Goal: Contribute content: Add original content to the website for others to see

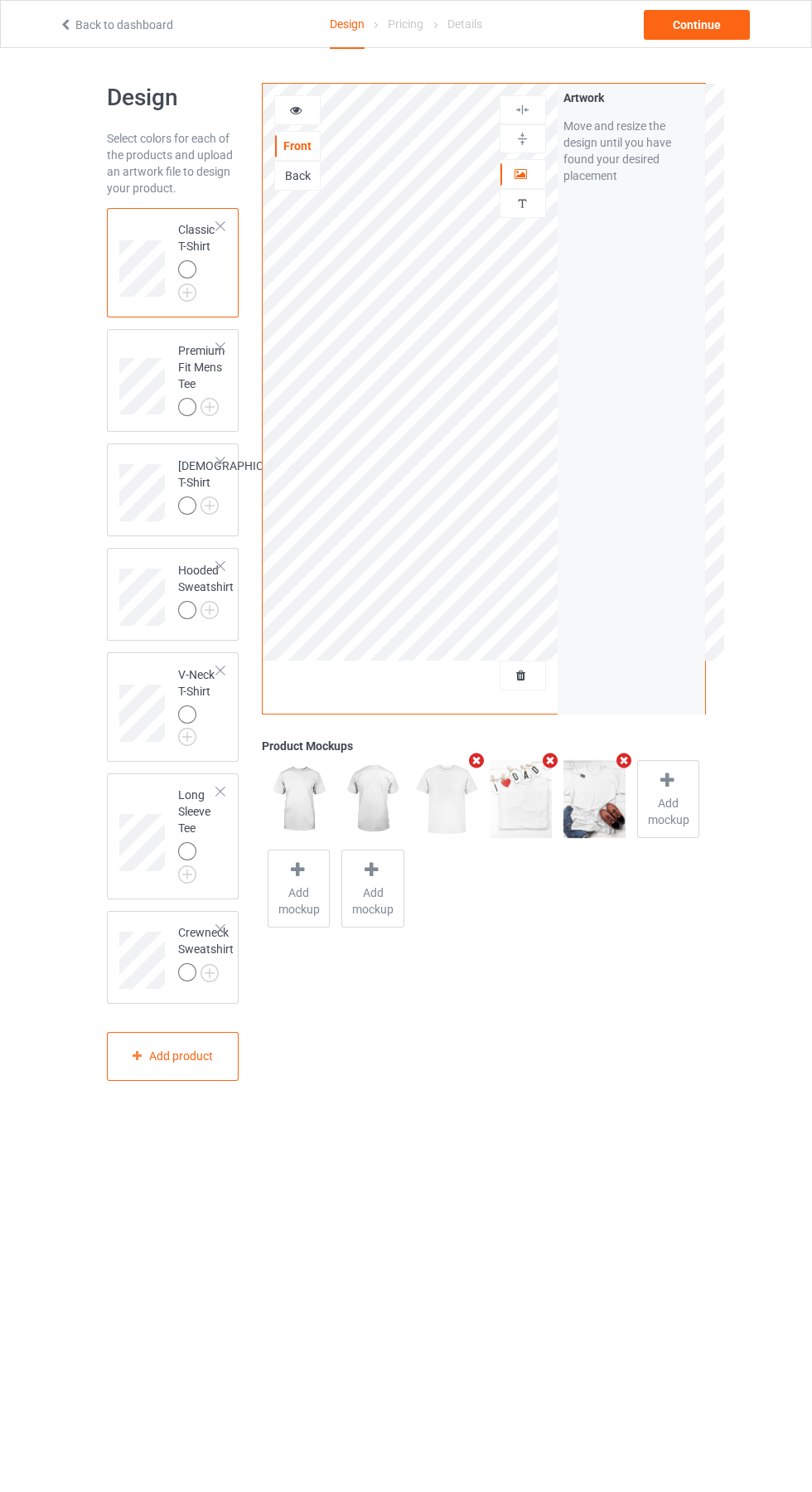
click at [512, 684] on div at bounding box center [522, 676] width 44 height 17
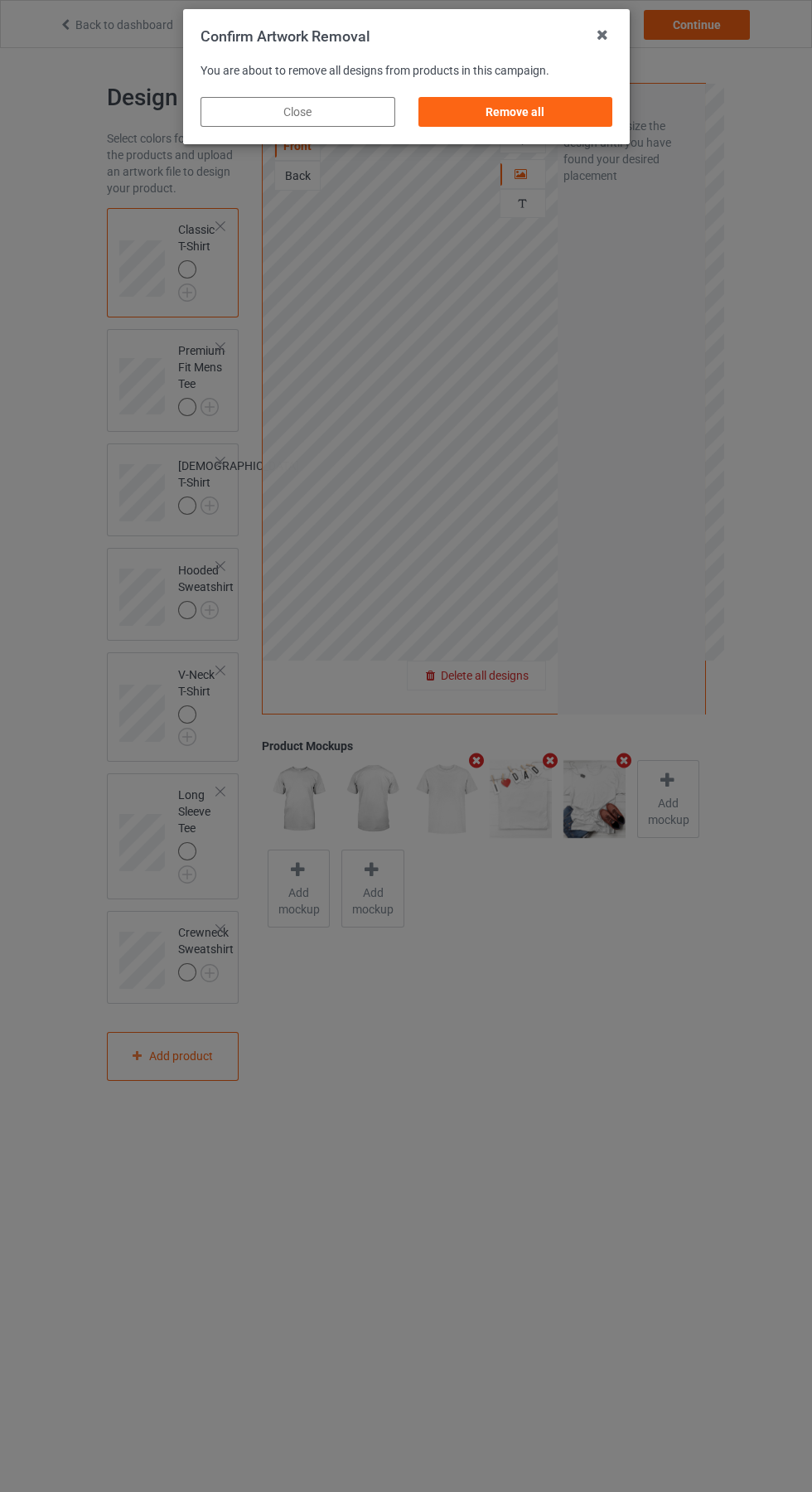
click at [527, 118] on div "Remove all" at bounding box center [515, 112] width 195 height 30
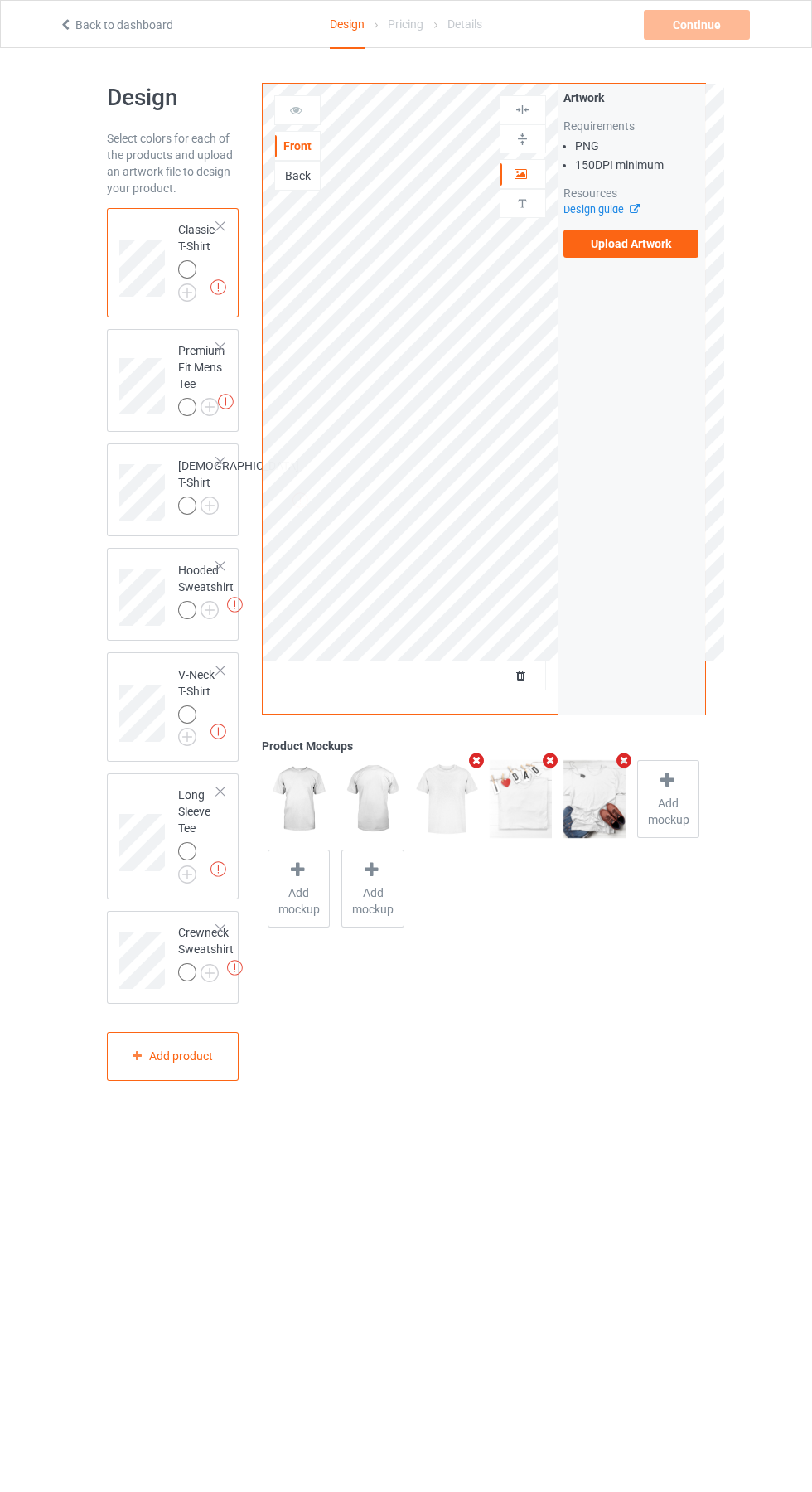
click at [669, 242] on label "Upload Artwork" at bounding box center [631, 244] width 136 height 28
click at [0, 0] on input "Upload Artwork" at bounding box center [0, 0] width 0 height 0
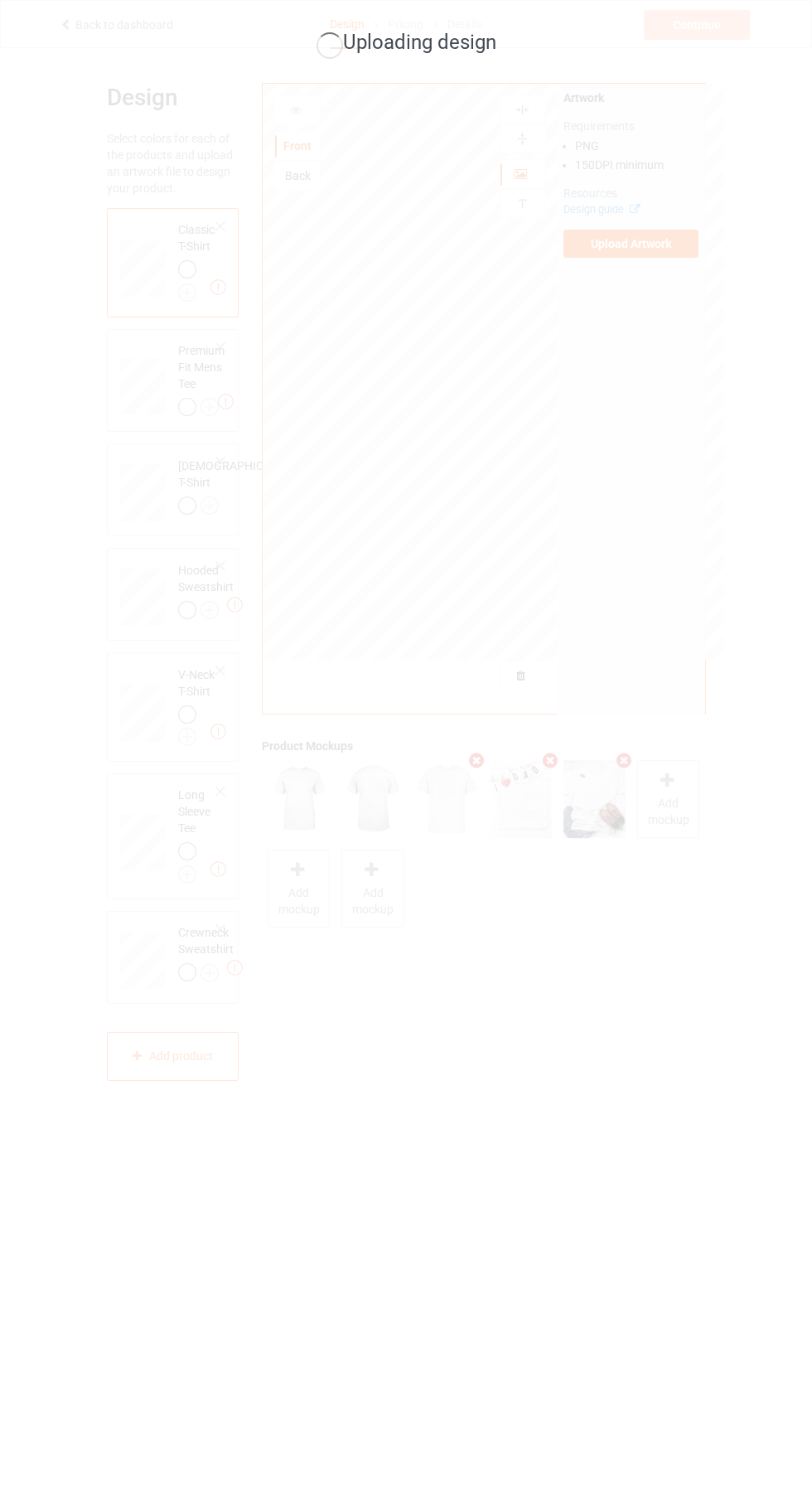
click at [708, 905] on div "Uploading design" at bounding box center [406, 746] width 812 height 1492
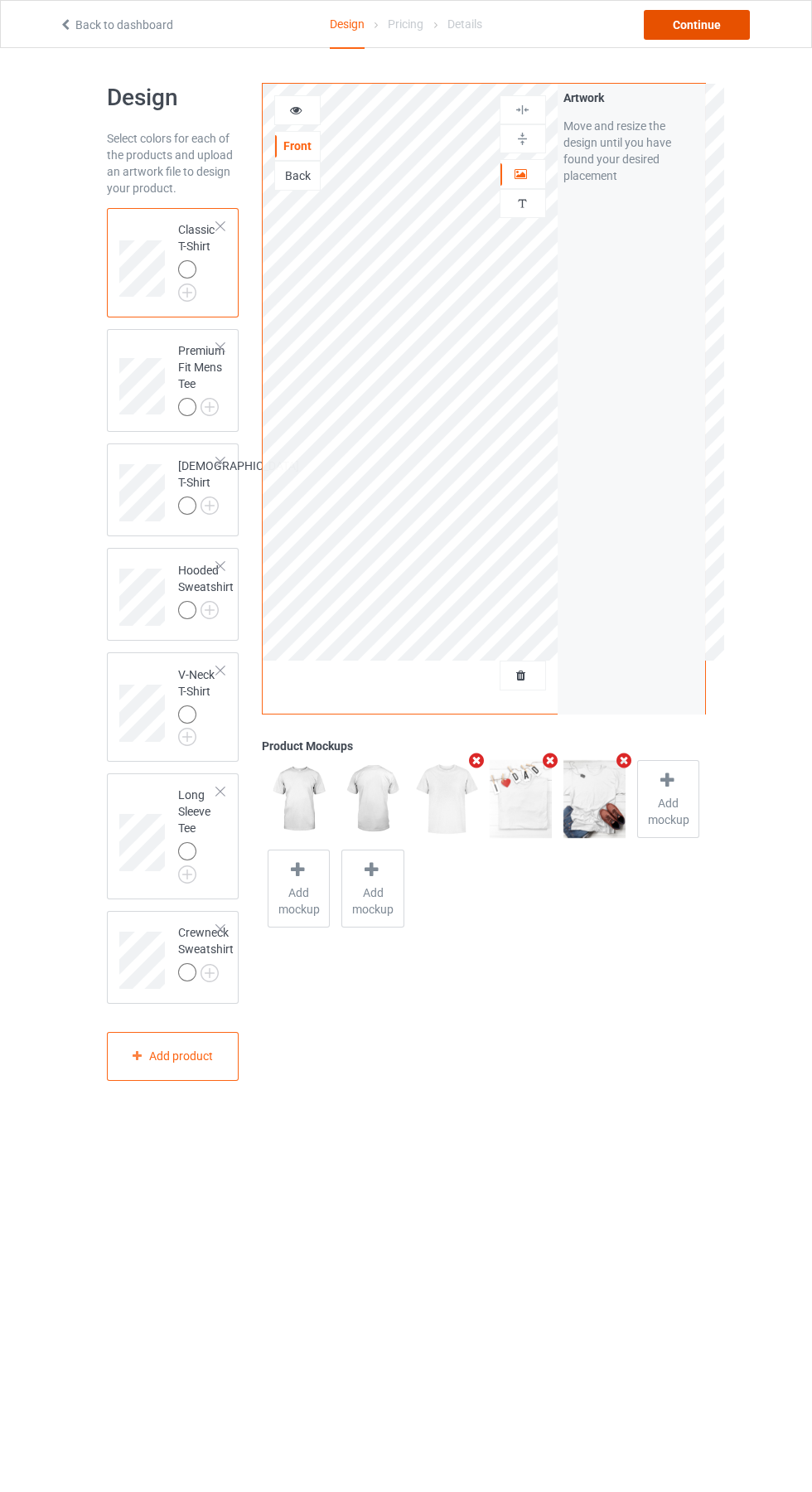
click at [704, 32] on div "Continue" at bounding box center [697, 26] width 106 height 30
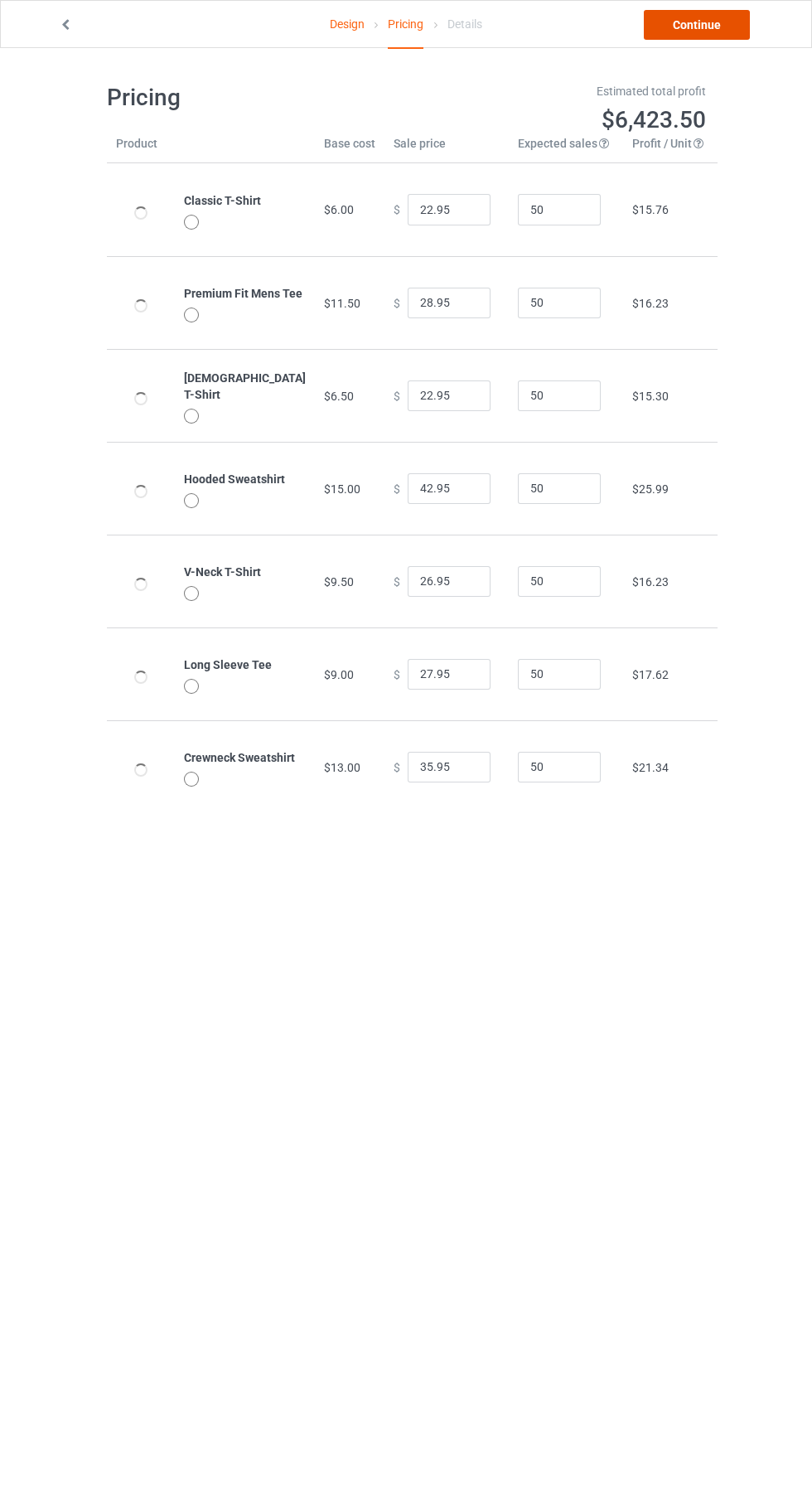
click at [715, 35] on link "Continue" at bounding box center [697, 26] width 106 height 30
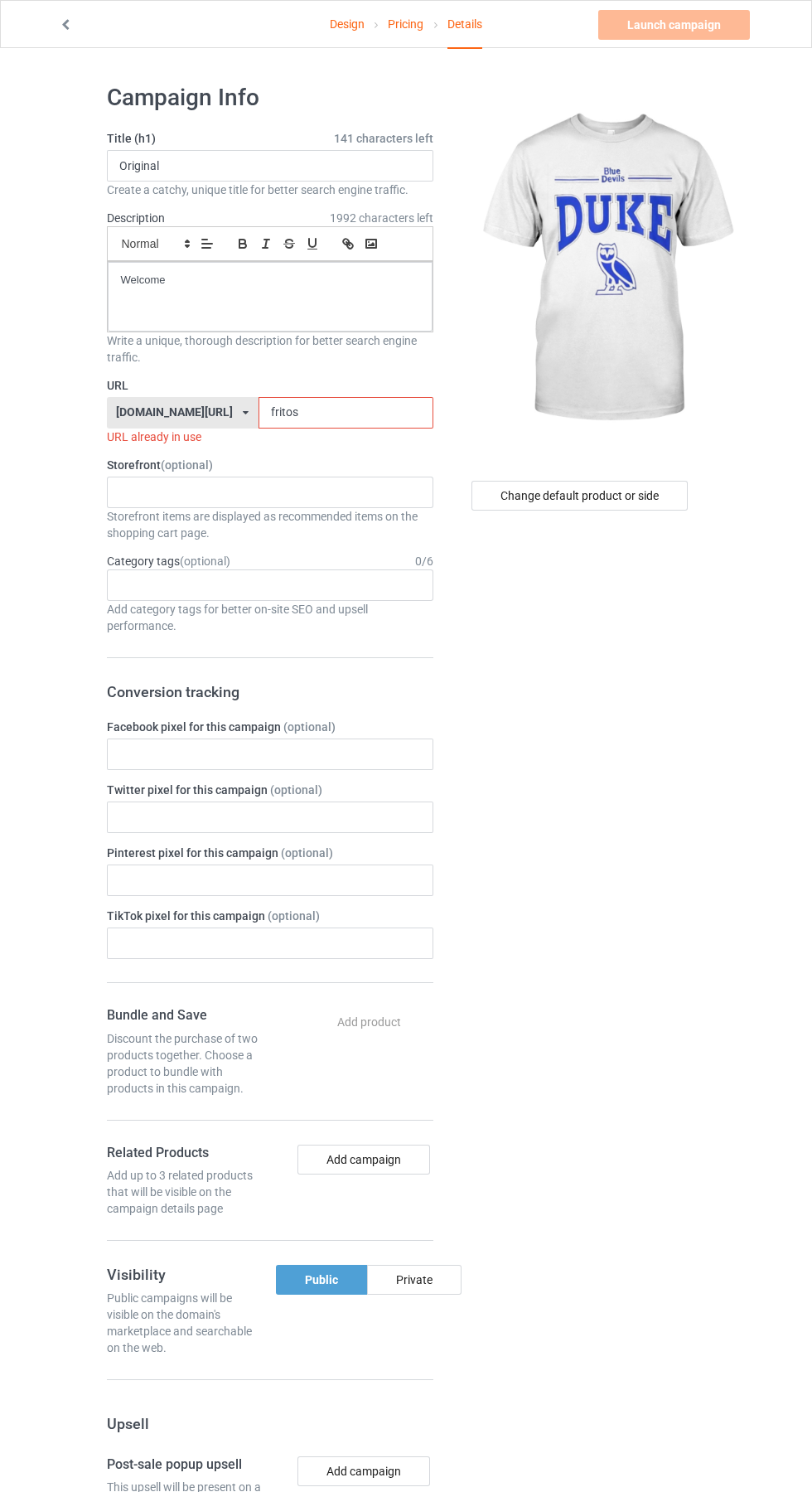
click at [361, 413] on input "fritos" at bounding box center [345, 412] width 175 height 31
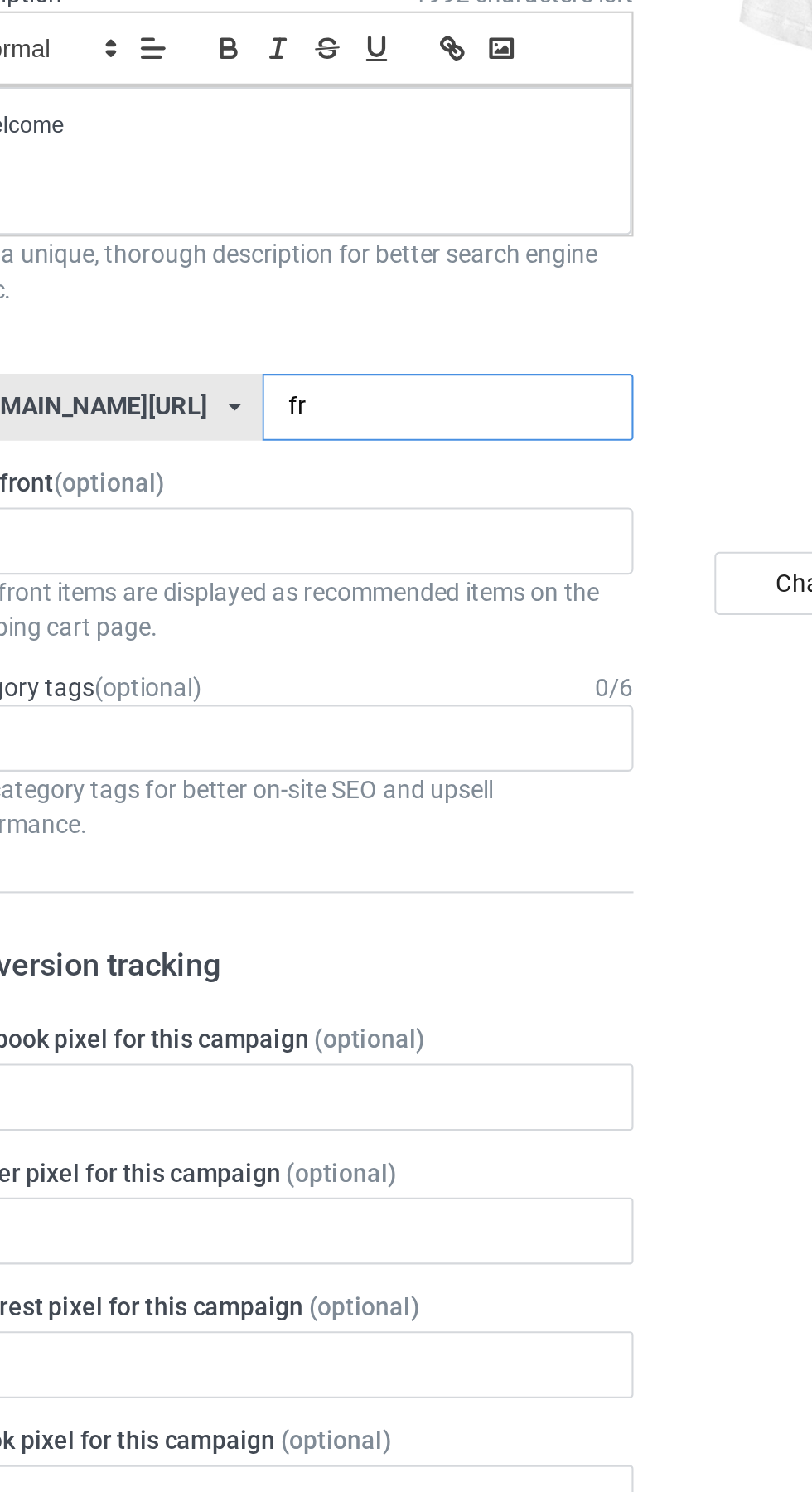
type input "f"
type input "Pgs"
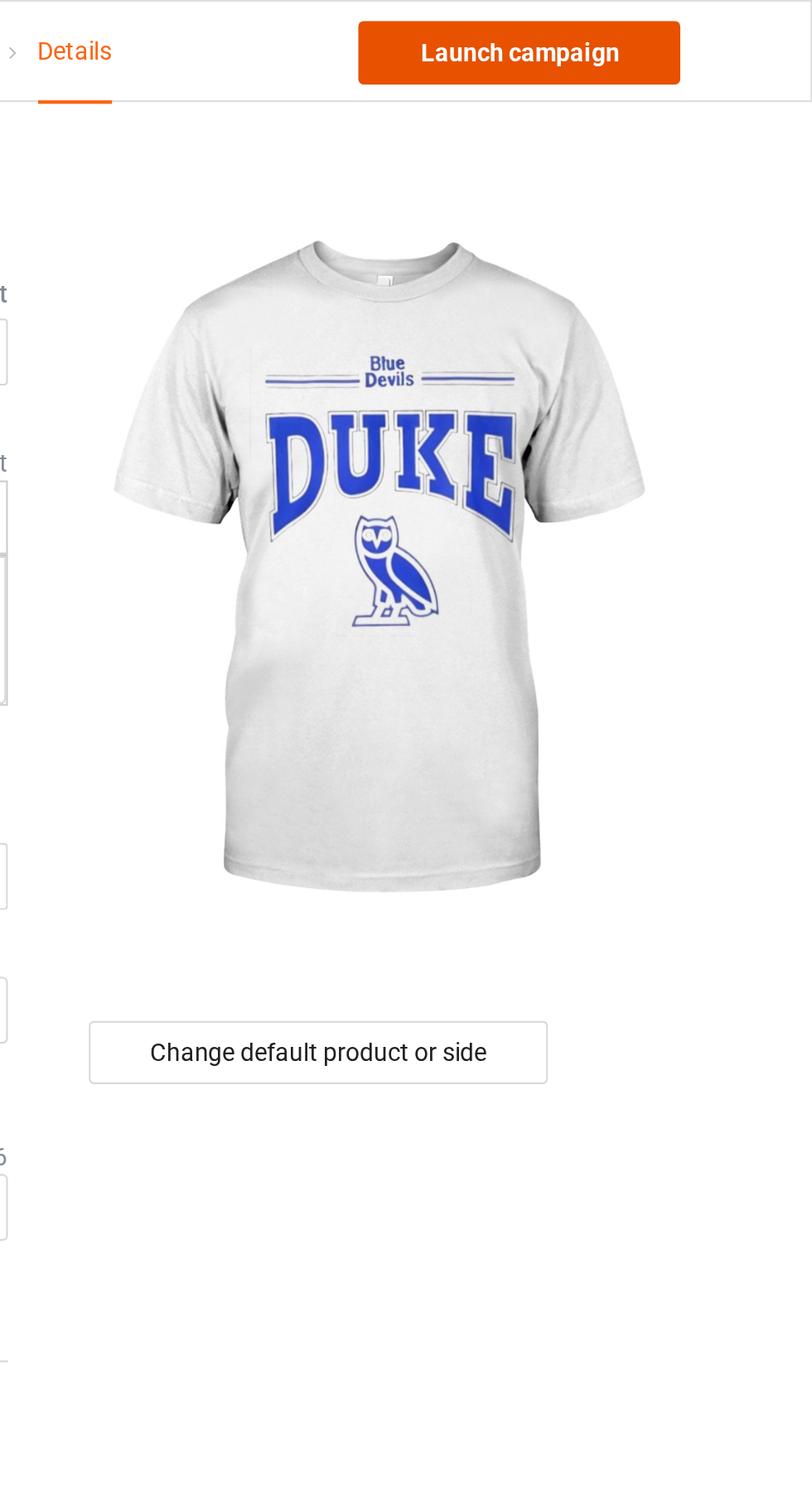
click at [701, 25] on link "Launch campaign" at bounding box center [674, 26] width 151 height 30
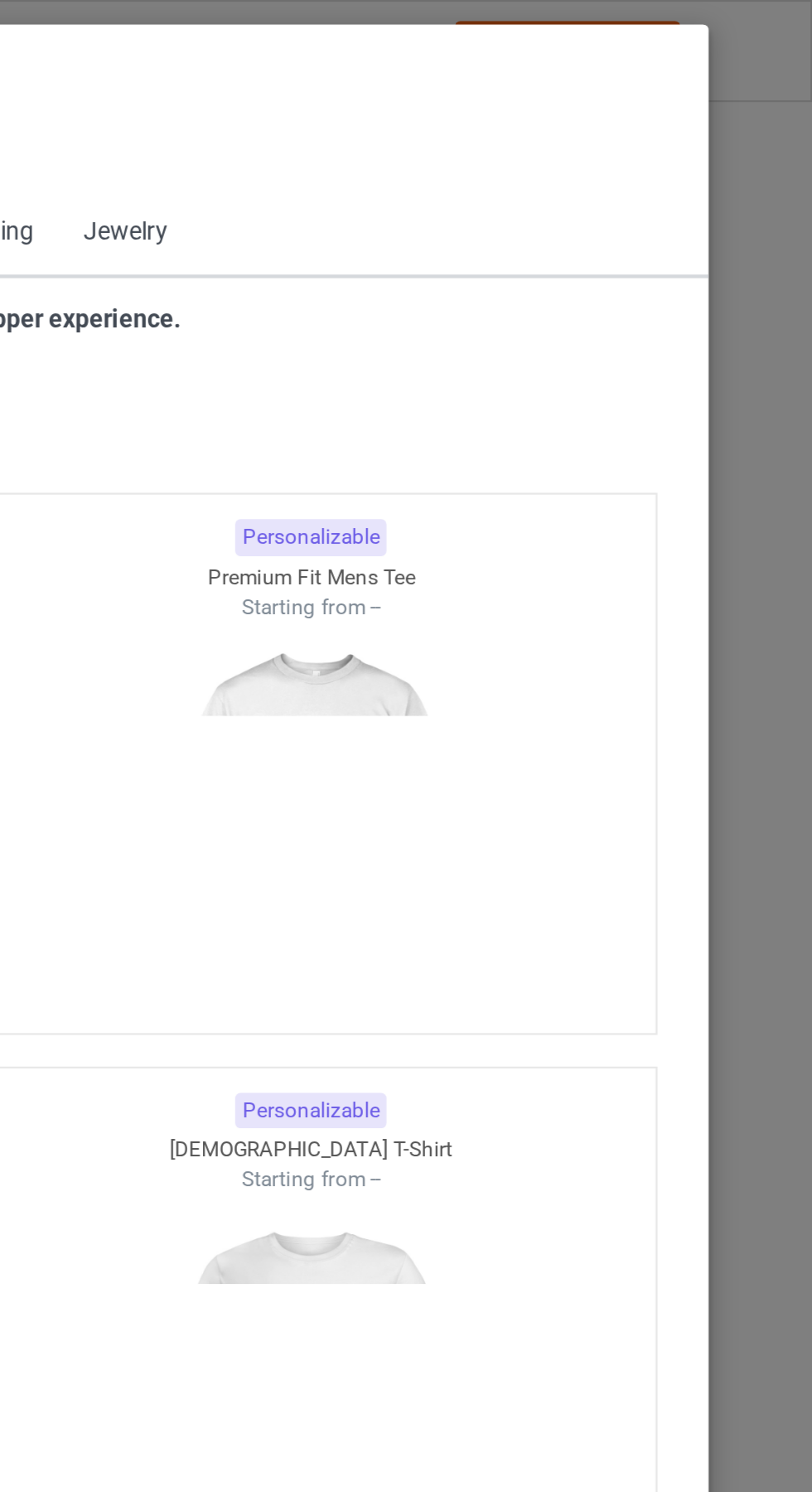
scroll to position [887, 0]
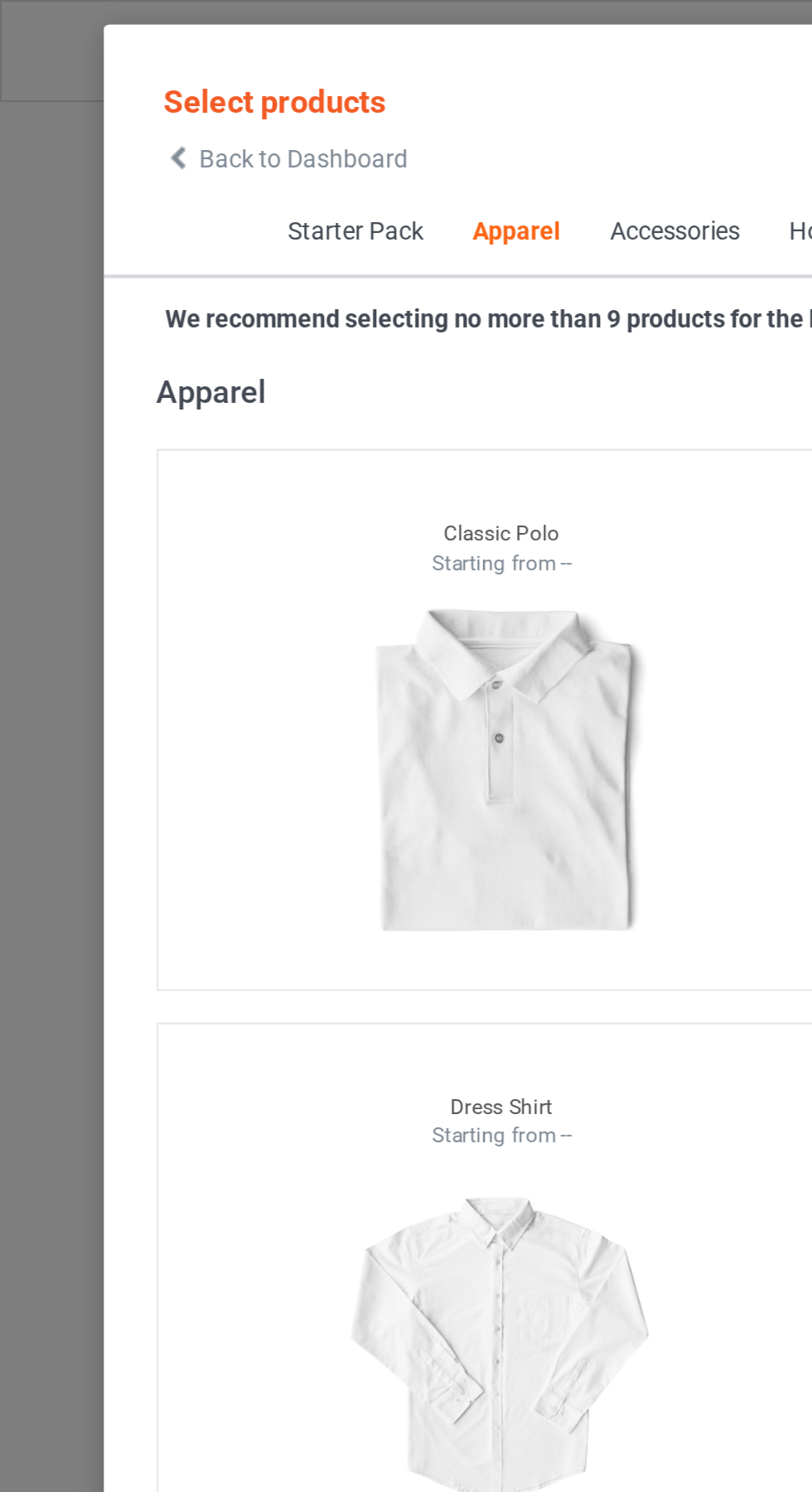
click at [103, 75] on span "Back to Dashboard" at bounding box center [143, 75] width 98 height 13
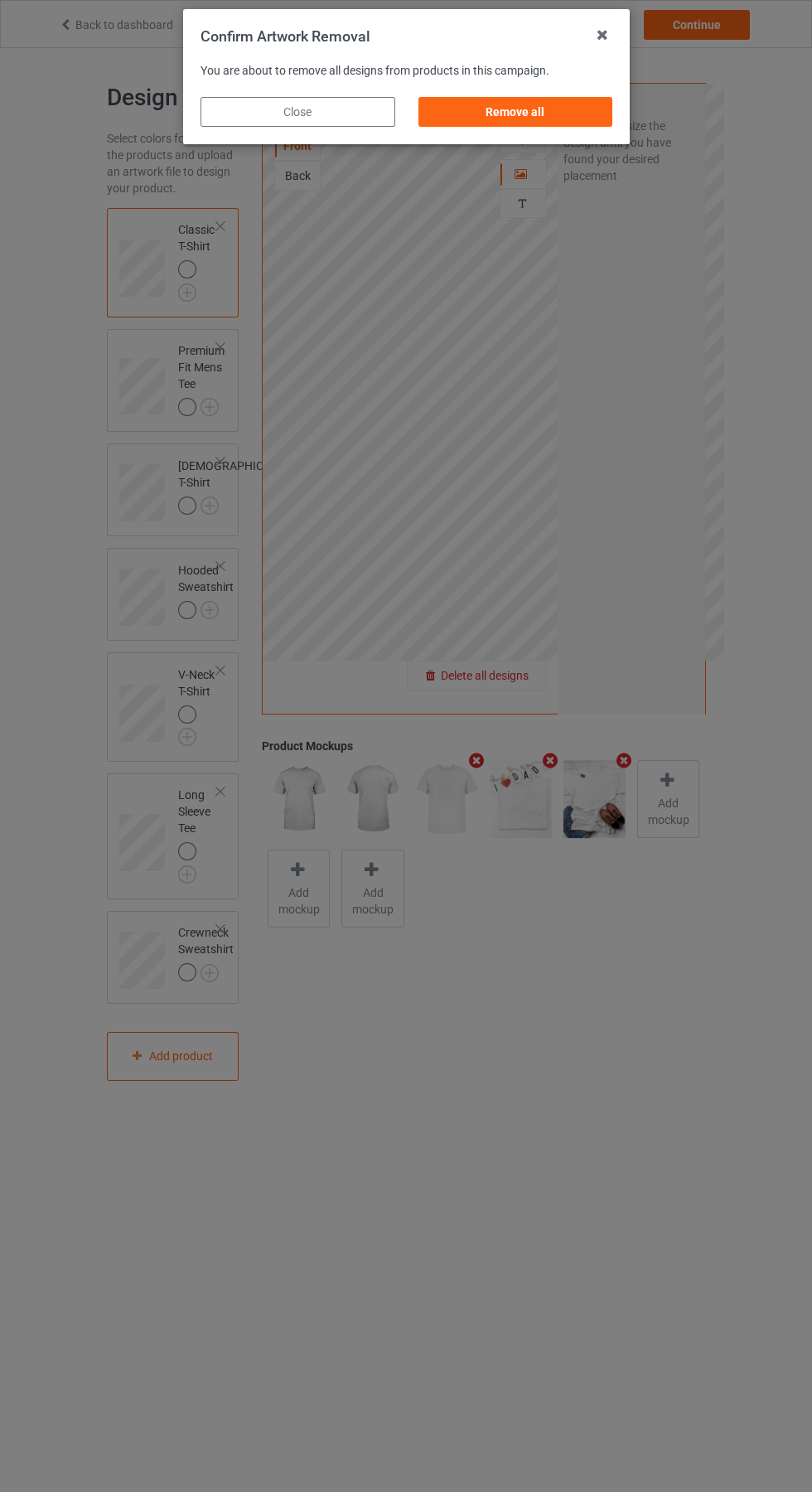
click at [534, 122] on div "Remove all" at bounding box center [515, 112] width 195 height 30
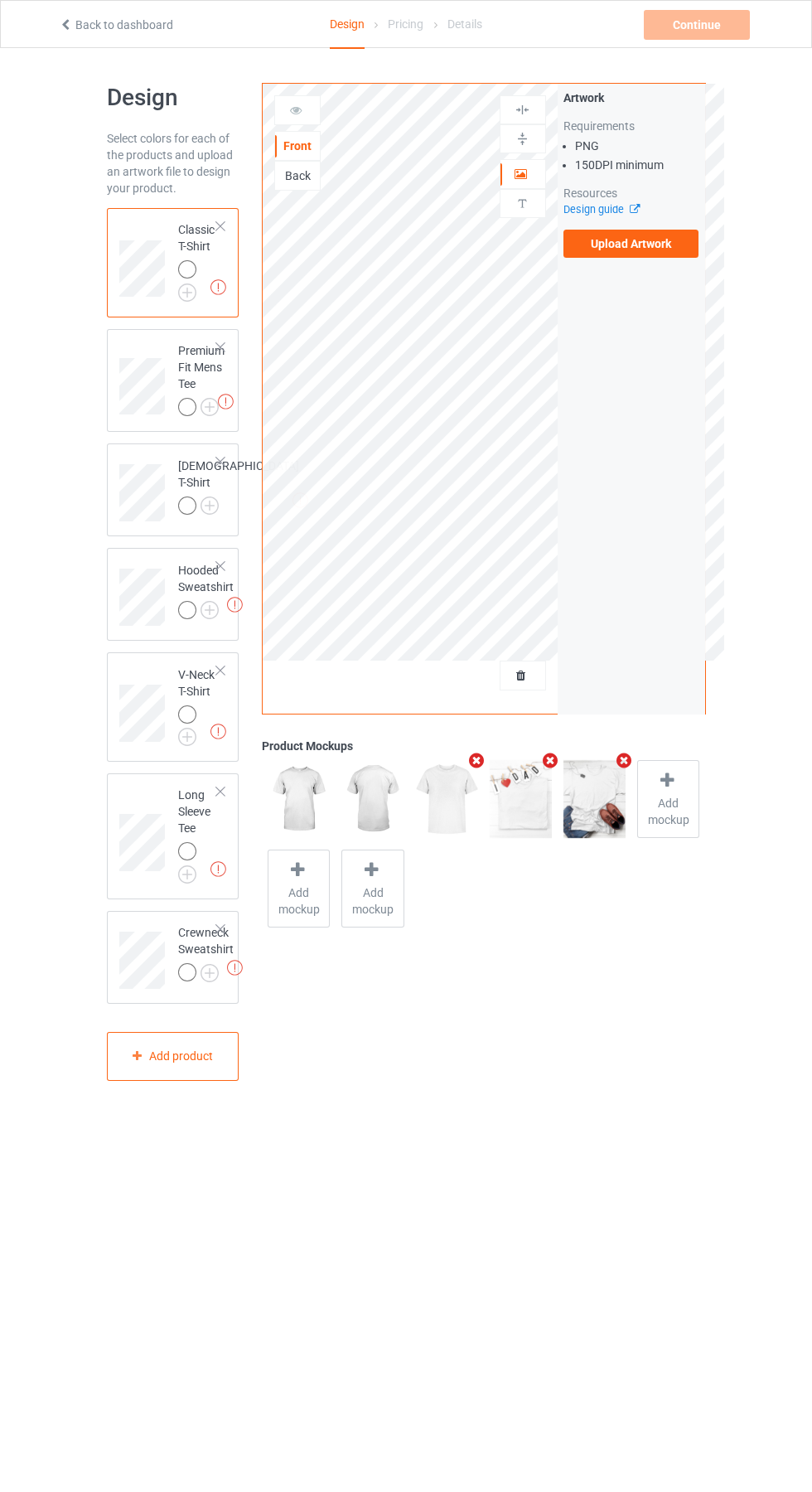
click at [642, 238] on label "Upload Artwork" at bounding box center [631, 244] width 136 height 28
click at [0, 0] on input "Upload Artwork" at bounding box center [0, 0] width 0 height 0
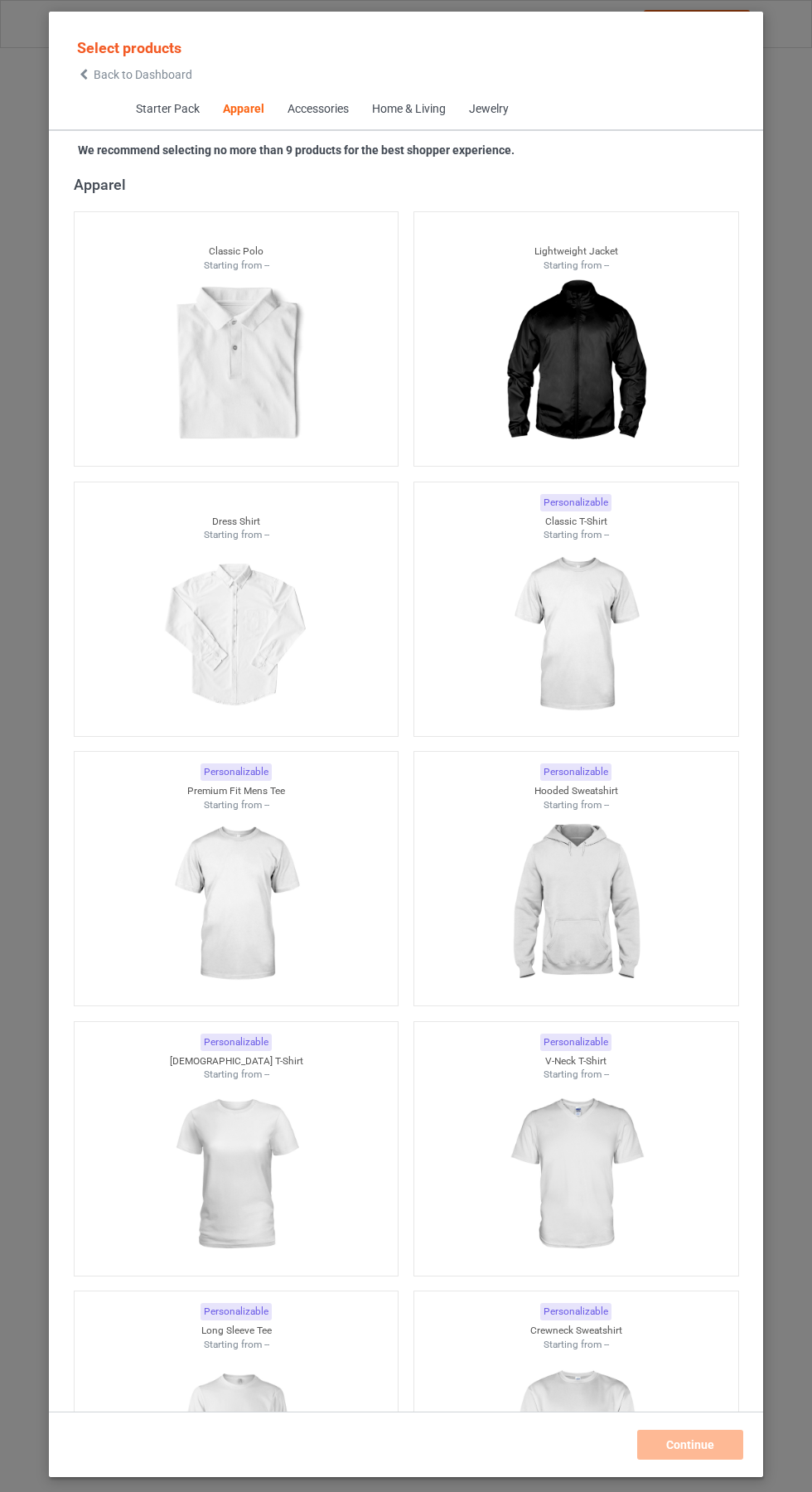
click at [83, 75] on icon at bounding box center [83, 75] width 14 height 11
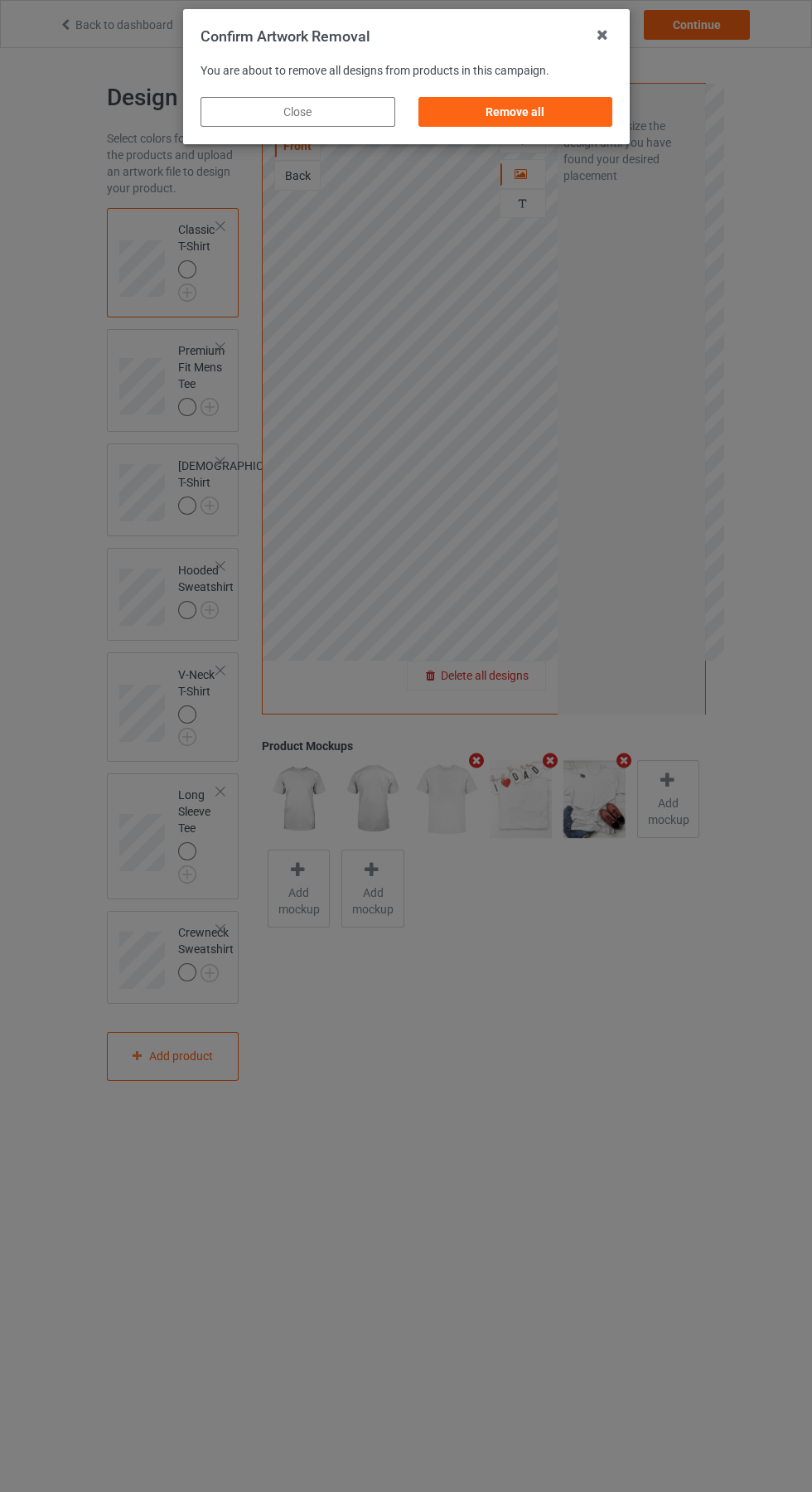
click at [540, 118] on div "Remove all" at bounding box center [515, 112] width 195 height 30
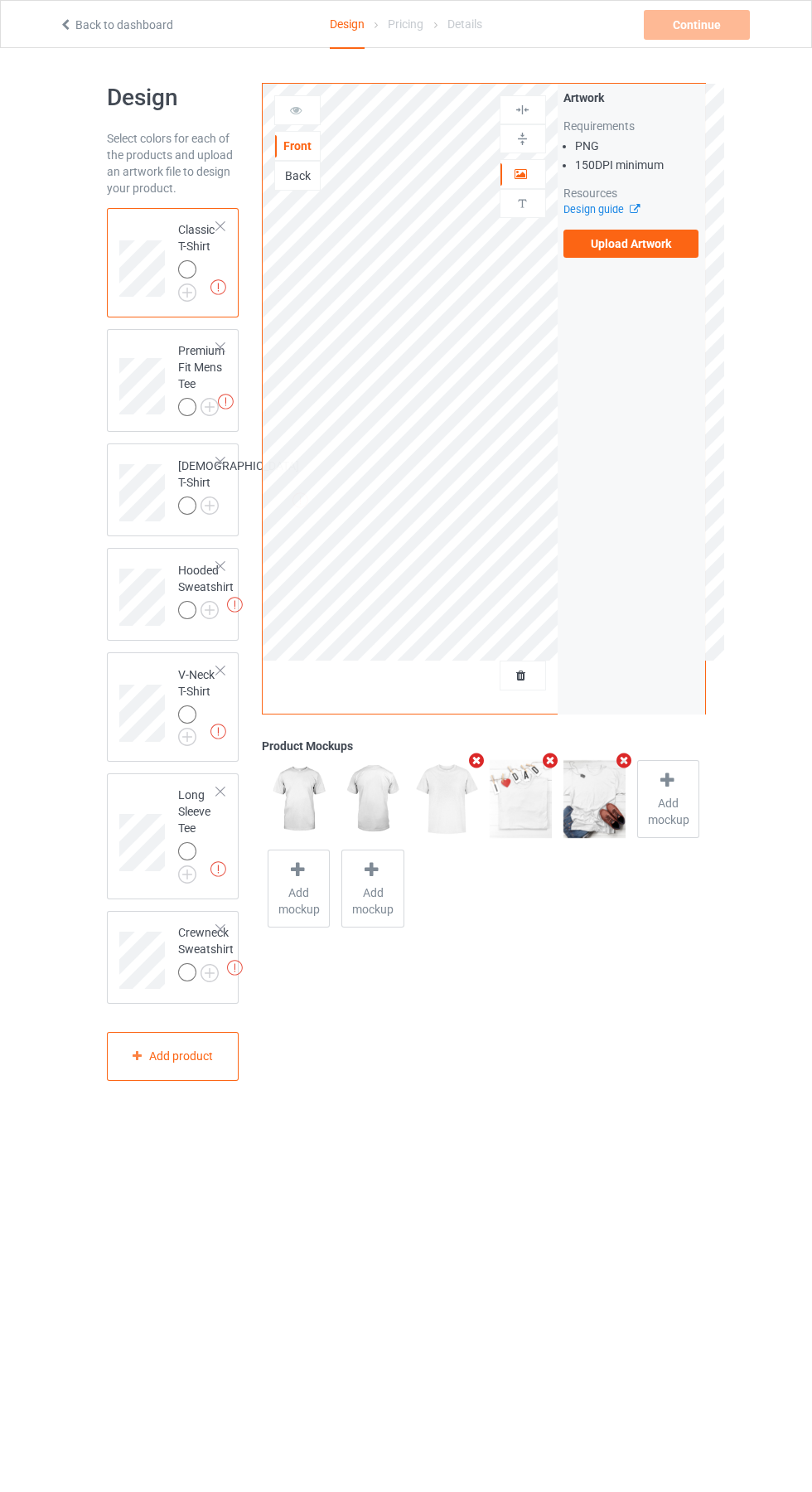
click at [627, 243] on label "Upload Artwork" at bounding box center [631, 244] width 136 height 28
click at [0, 0] on input "Upload Artwork" at bounding box center [0, 0] width 0 height 0
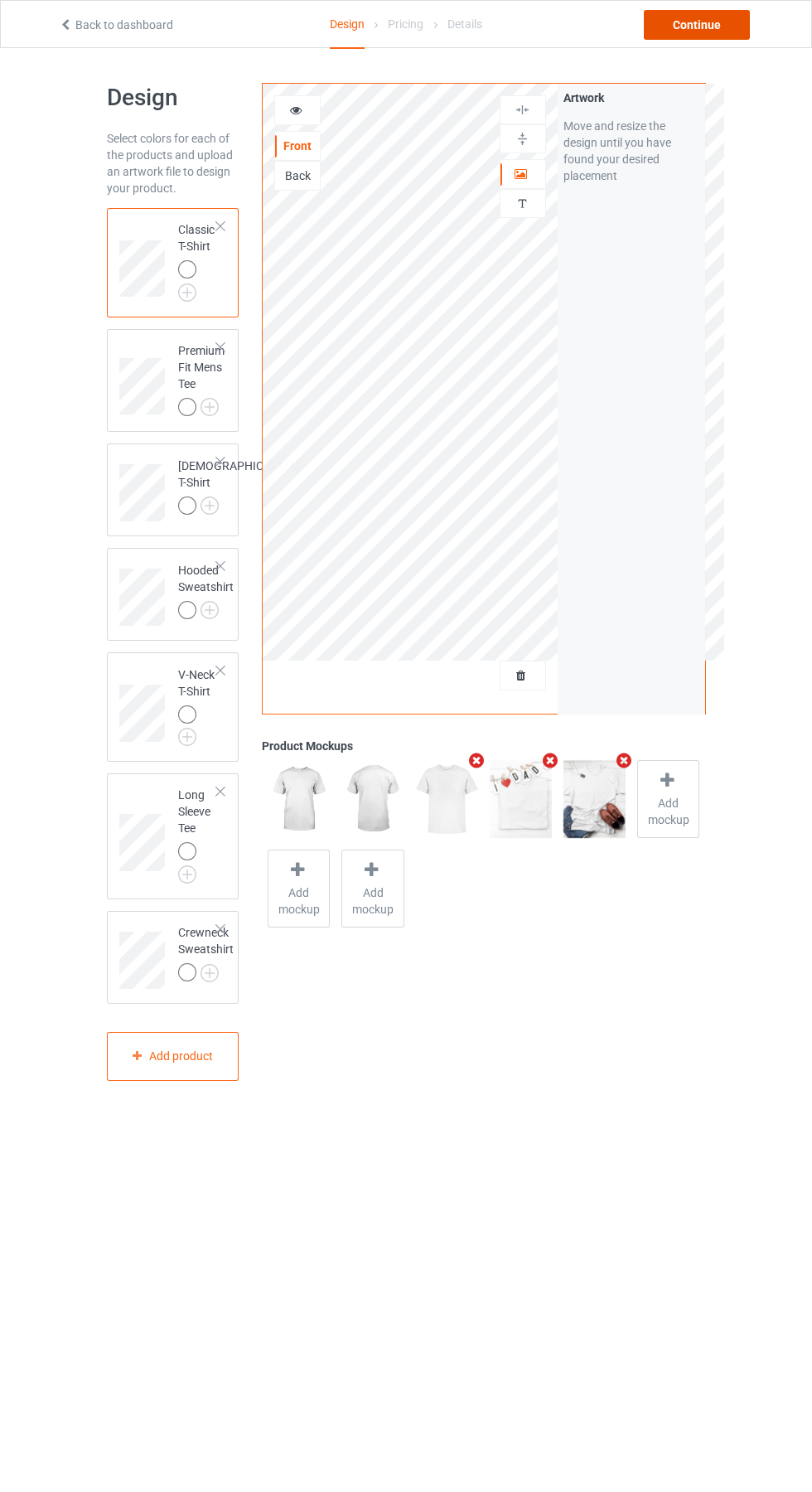
click at [688, 17] on div "Continue" at bounding box center [697, 26] width 106 height 30
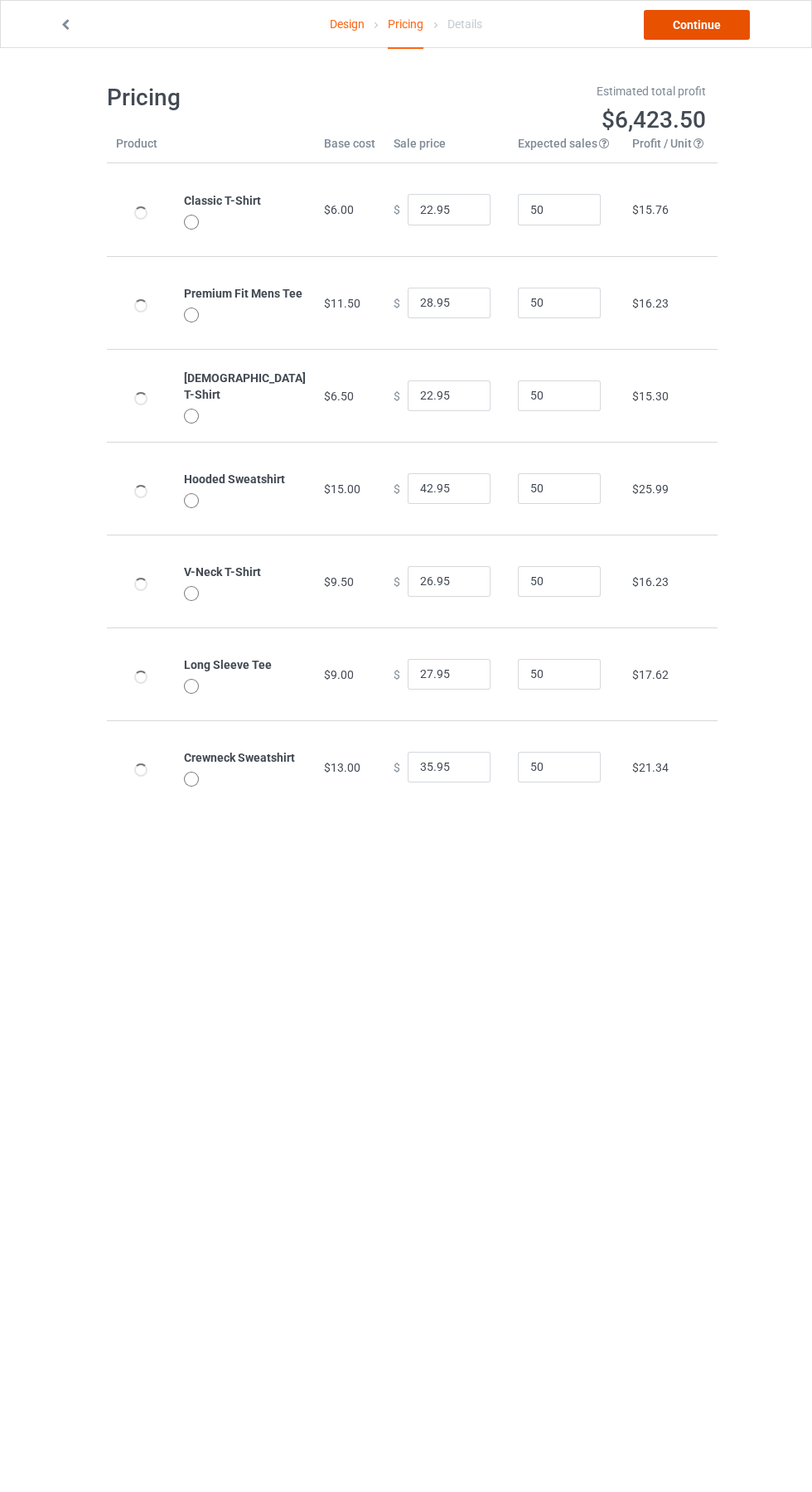
click at [696, 27] on link "Continue" at bounding box center [697, 26] width 106 height 30
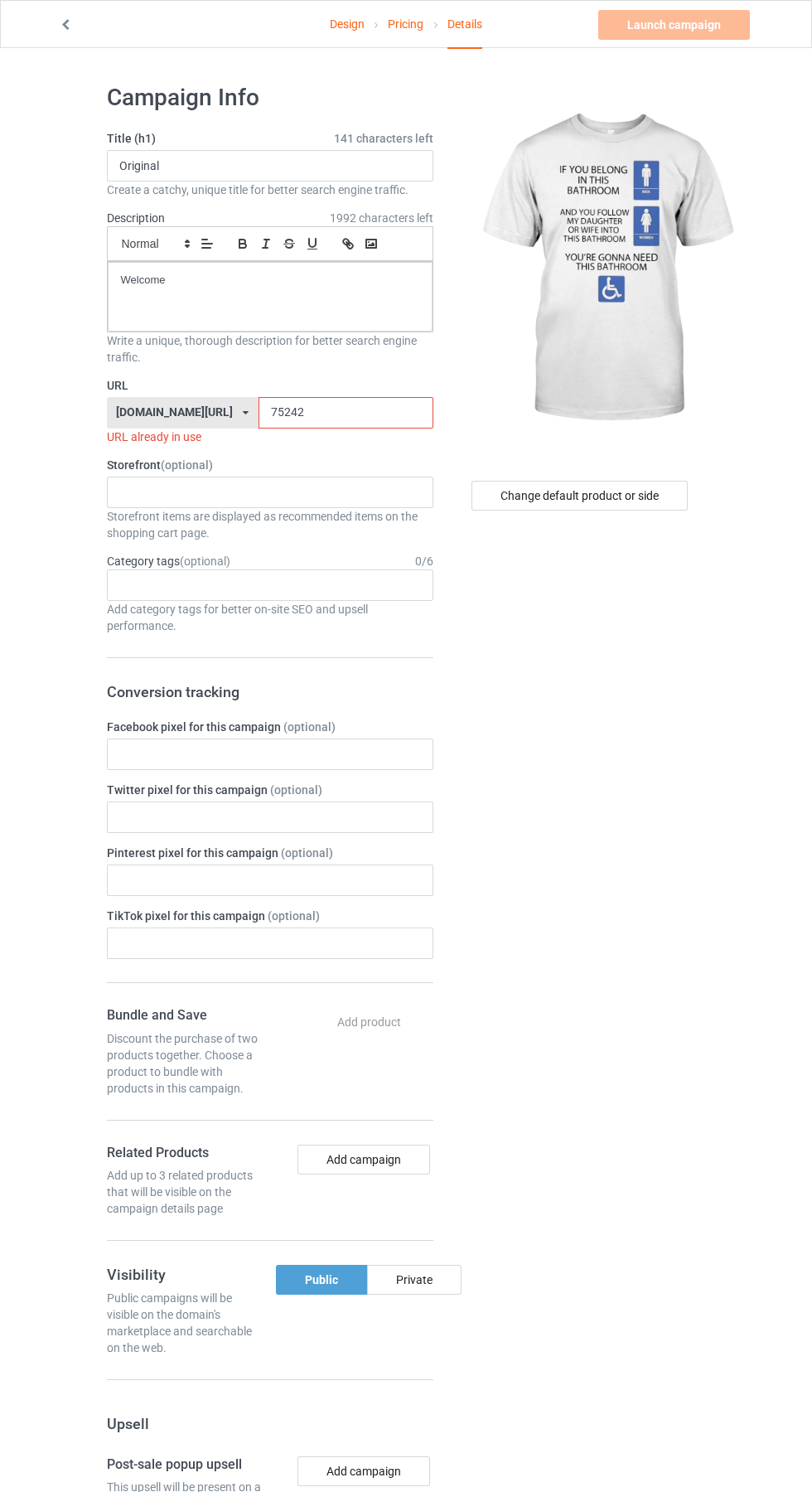
click at [325, 409] on input "75242" at bounding box center [345, 412] width 175 height 31
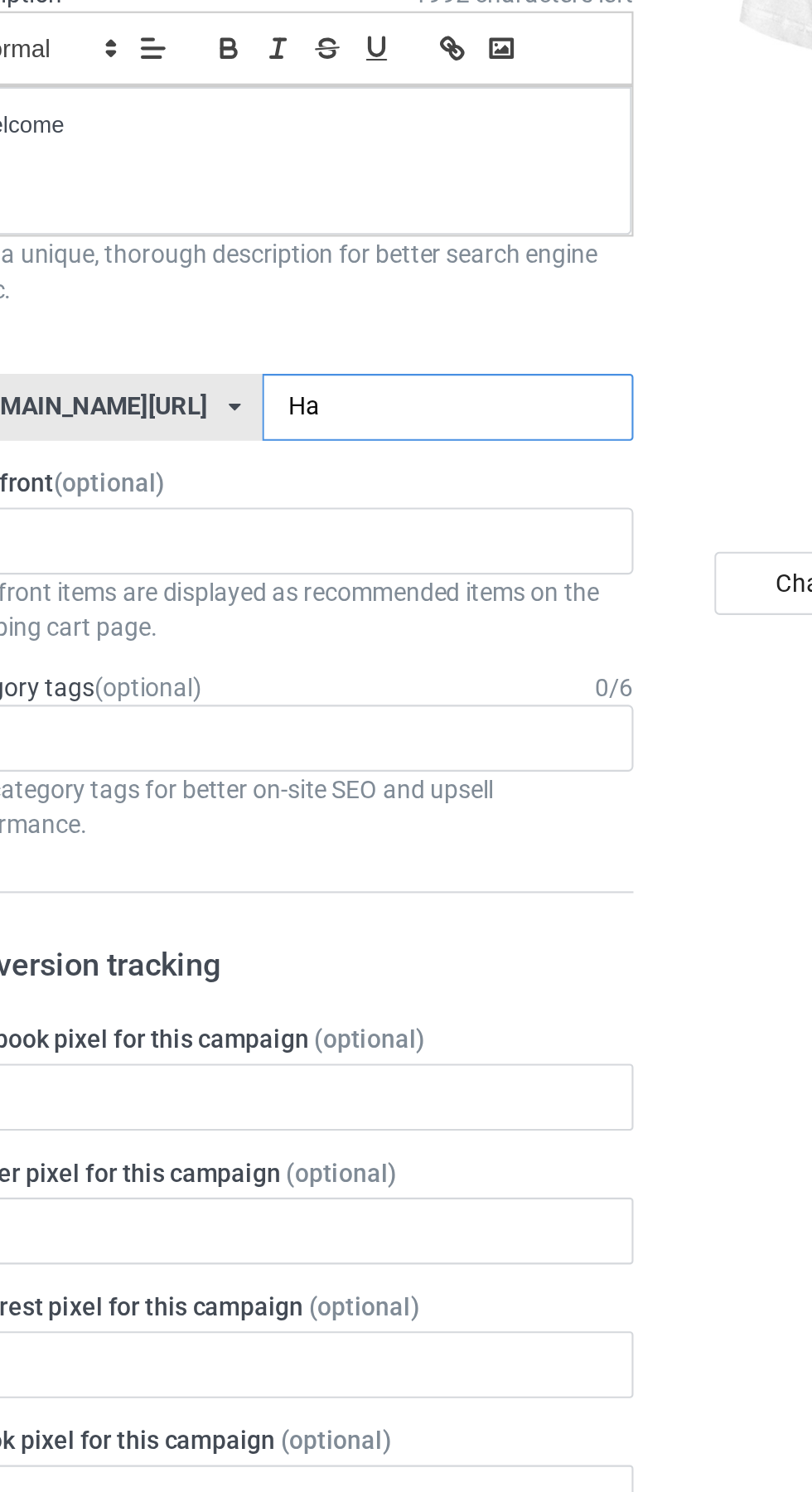
type input "Had"
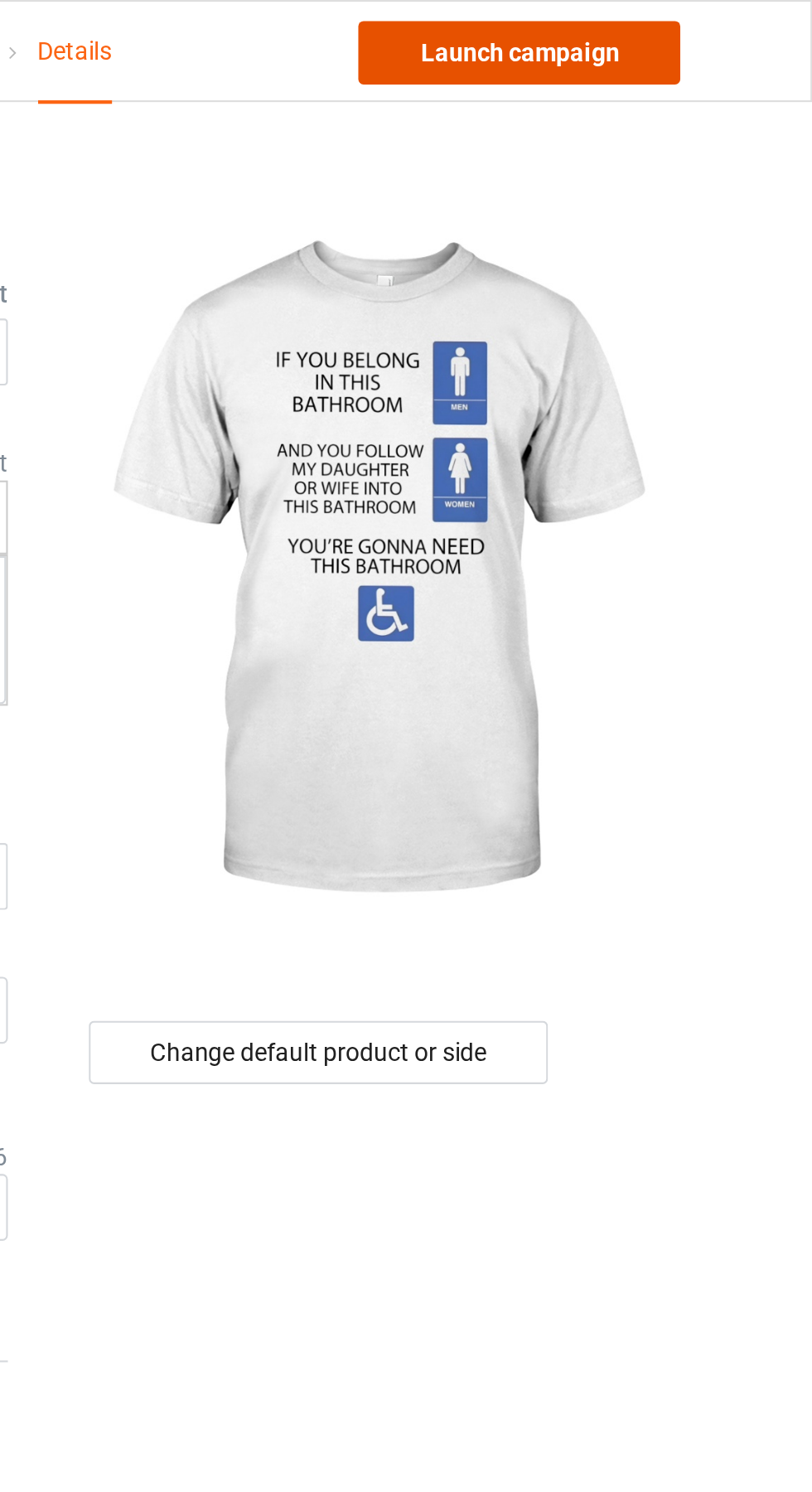
click at [705, 30] on link "Launch campaign" at bounding box center [674, 26] width 151 height 30
